Goal: Transaction & Acquisition: Purchase product/service

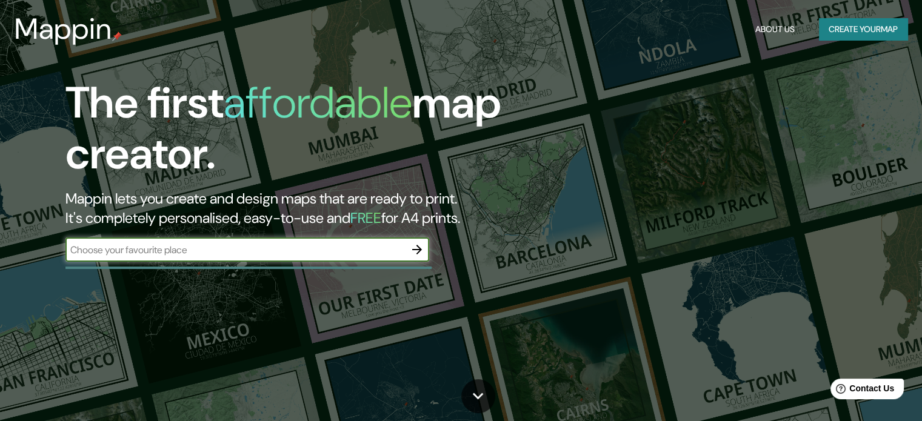
click at [260, 250] on input "text" at bounding box center [234, 250] width 339 height 14
type input "m"
type input "mar del plata"
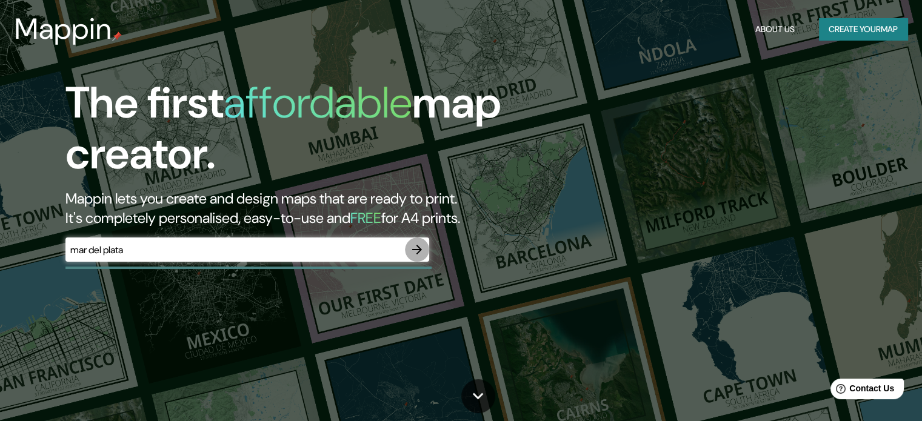
click at [416, 249] on icon "button" at bounding box center [417, 250] width 10 height 10
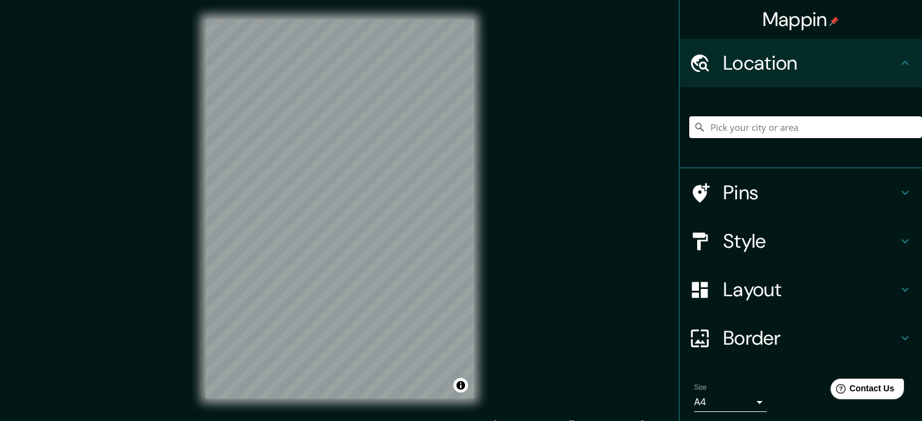
click at [765, 126] on input "Pick your city or area" at bounding box center [805, 127] width 233 height 22
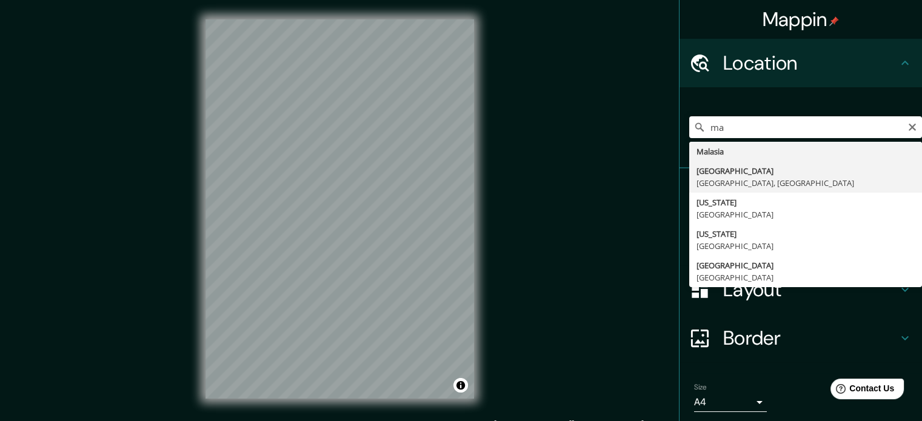
type input "[GEOGRAPHIC_DATA], [GEOGRAPHIC_DATA], [GEOGRAPHIC_DATA]"
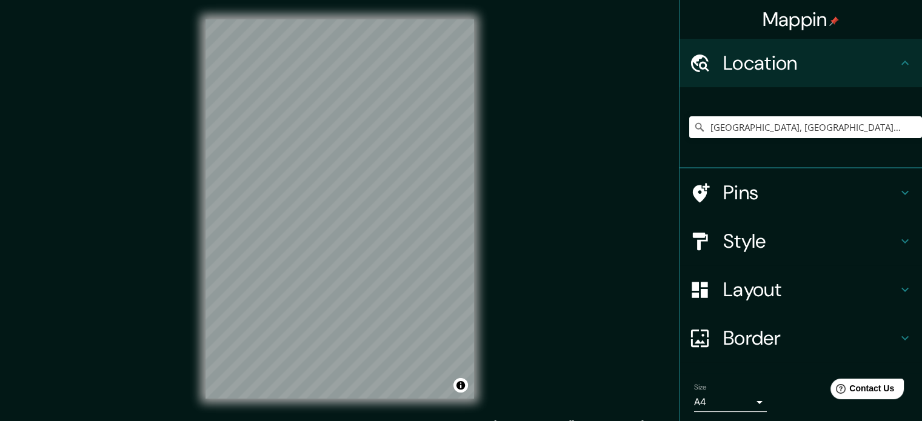
click at [736, 245] on h4 "Style" at bounding box center [810, 241] width 175 height 24
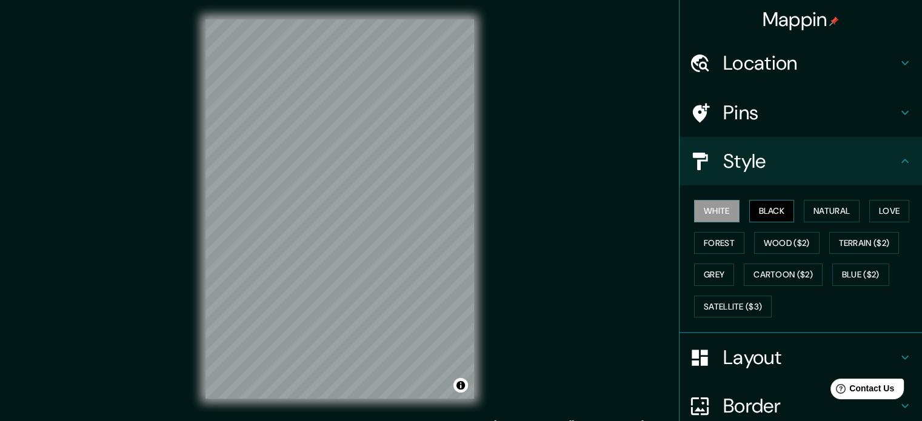
click at [756, 211] on button "Black" at bounding box center [771, 211] width 45 height 22
click at [819, 208] on button "Natural" at bounding box center [831, 211] width 56 height 22
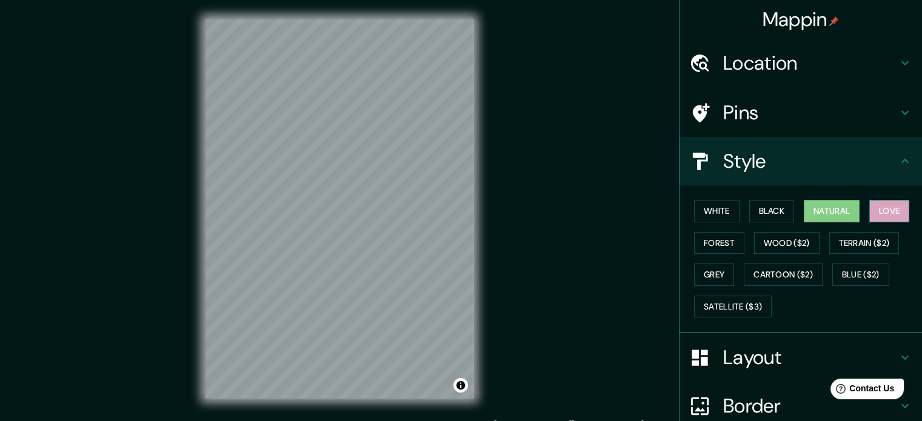
click at [871, 214] on button "Love" at bounding box center [889, 211] width 40 height 22
click at [701, 238] on button "Forest" at bounding box center [719, 243] width 50 height 22
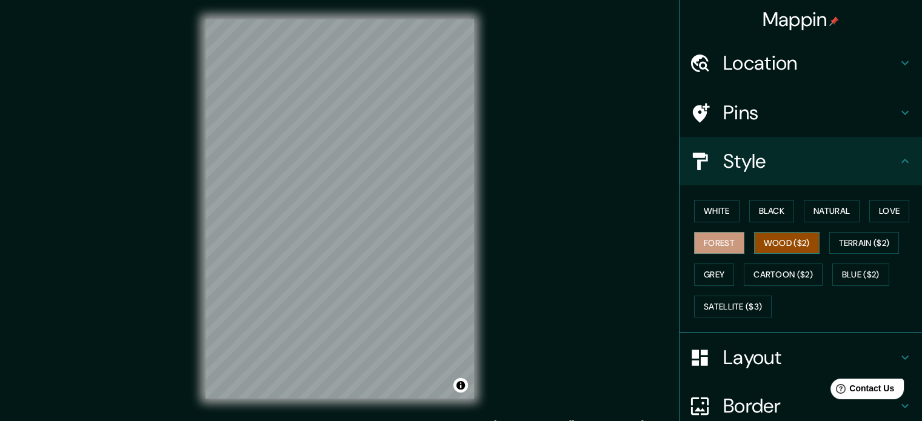
click at [759, 246] on button "Wood ($2)" at bounding box center [786, 243] width 65 height 22
click at [833, 239] on button "Terrain ($2)" at bounding box center [864, 243] width 70 height 22
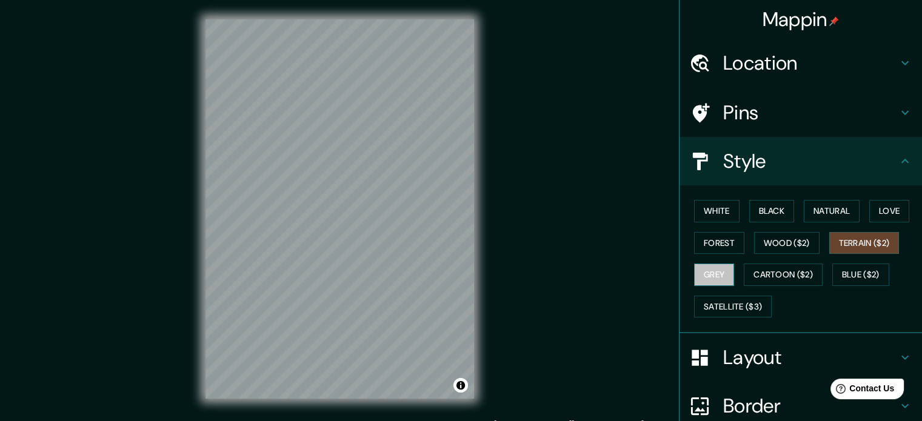
click at [709, 276] on button "Grey" at bounding box center [714, 275] width 40 height 22
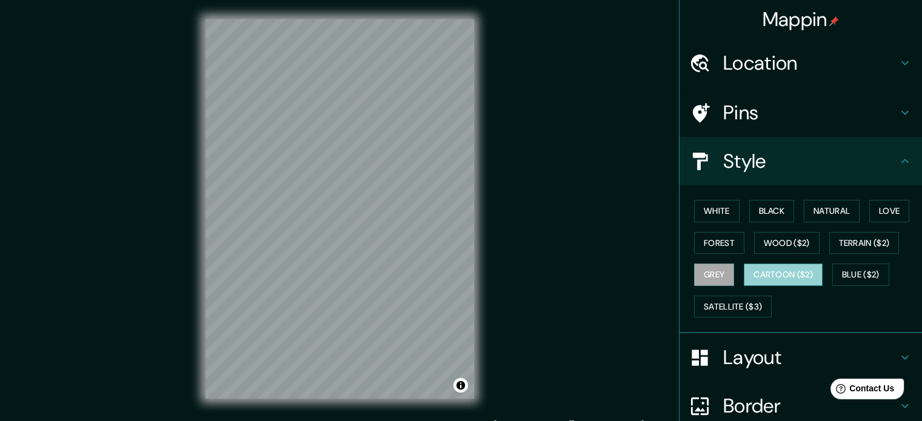
click at [754, 271] on button "Cartoon ($2)" at bounding box center [782, 275] width 79 height 22
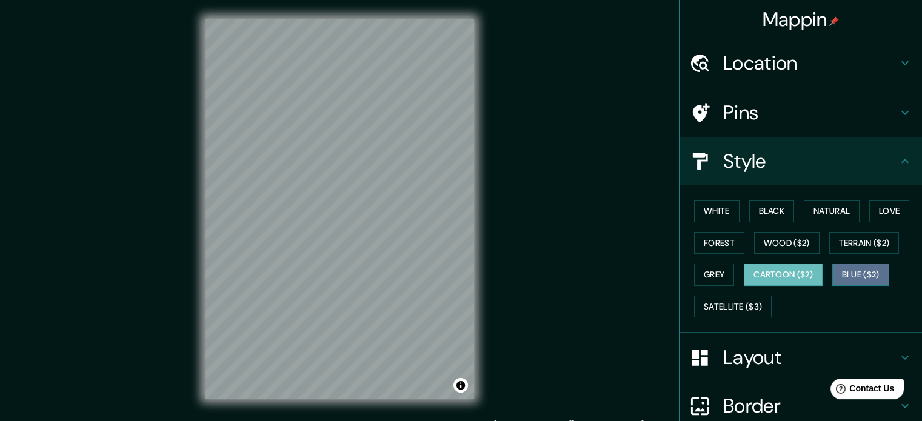
click at [860, 278] on button "Blue ($2)" at bounding box center [860, 275] width 57 height 22
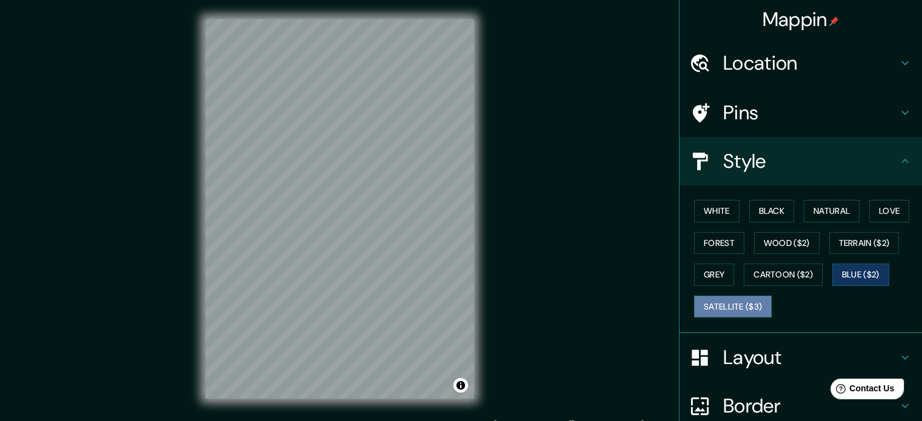
click at [742, 306] on button "Satellite ($3)" at bounding box center [733, 307] width 78 height 22
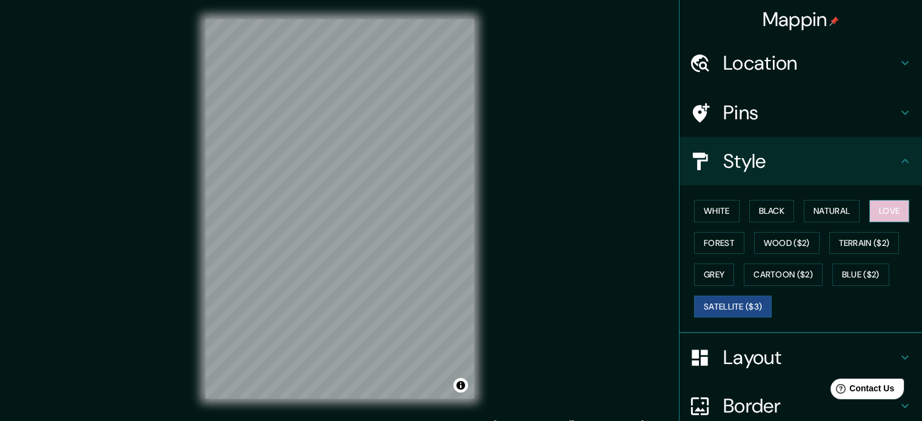
click at [894, 205] on button "Love" at bounding box center [889, 211] width 40 height 22
click at [710, 307] on button "Satellite ($3)" at bounding box center [733, 307] width 78 height 22
click at [876, 214] on button "Love" at bounding box center [889, 211] width 40 height 22
